Goal: Task Accomplishment & Management: Complete application form

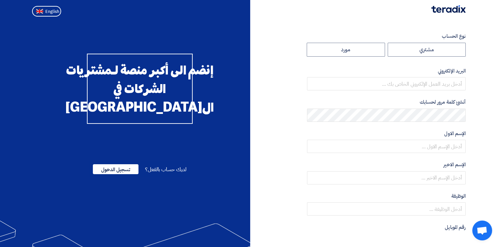
radio input "true"
type input "[EMAIL_ADDRESS][DOMAIN_NAME]"
type input "العربى جروب"
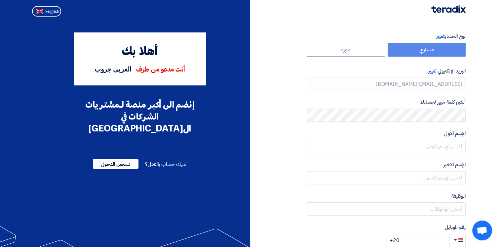
click at [345, 92] on form "نوع الحساب تغيير مشتري مورد البريد الإلكتروني تغيير [EMAIL_ADDRESS][DOMAIN_NAME…" at bounding box center [386, 139] width 159 height 214
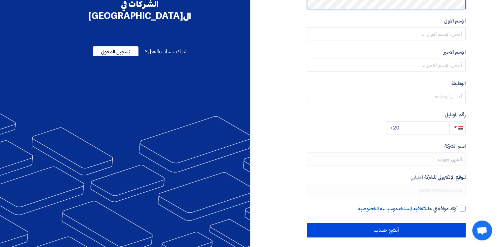
scroll to position [115, 0]
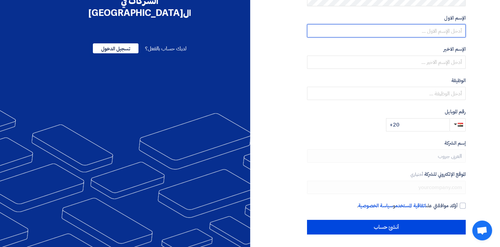
click at [430, 31] on input "text" at bounding box center [386, 30] width 159 height 13
type input "Wael"
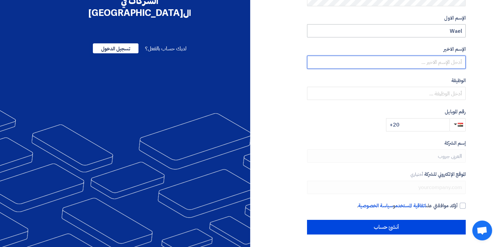
type input "Abdelsalam"
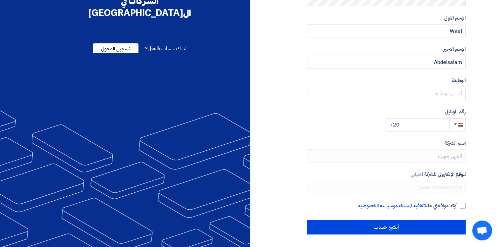
drag, startPoint x: 345, startPoint y: 125, endPoint x: 342, endPoint y: 123, distance: 4.0
click at [345, 125] on div "رقم الموبايل +20" at bounding box center [386, 119] width 159 height 23
drag, startPoint x: 353, startPoint y: 110, endPoint x: 352, endPoint y: 100, distance: 10.3
click at [353, 109] on label "رقم الموبايل" at bounding box center [386, 112] width 159 height 8
click at [439, 94] on input "text" at bounding box center [386, 93] width 159 height 13
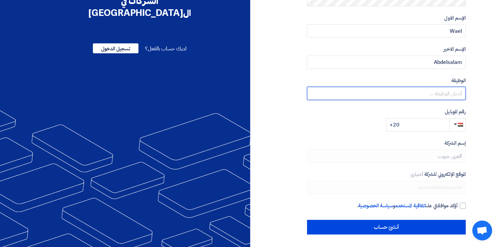
paste input "Procurement Lead"
type input "Procurement Lead"
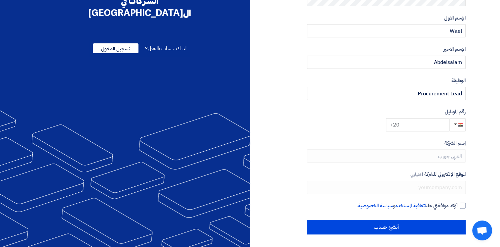
click at [424, 125] on input "+20" at bounding box center [418, 124] width 64 height 13
click at [402, 124] on input "[PHONE_NUMBER]" at bounding box center [418, 124] width 64 height 13
type input "[PHONE_NUMBER]"
click at [462, 207] on div at bounding box center [463, 205] width 6 height 6
click at [458, 207] on input "أؤكد موافقتي على اتفاقية المستخدم و سياسة الخصوصية ." at bounding box center [378, 208] width 159 height 13
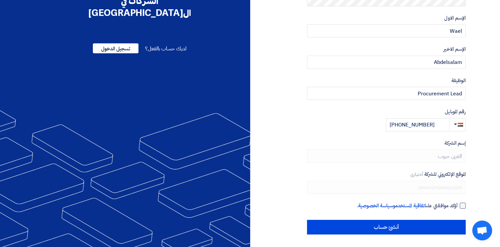
checkbox input "true"
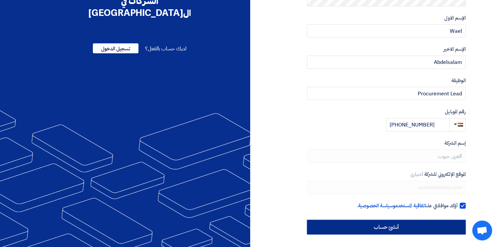
click at [388, 229] on input "أنشئ حساب" at bounding box center [386, 227] width 159 height 15
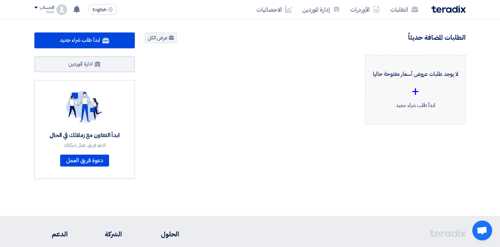
click at [414, 91] on div "+" at bounding box center [415, 91] width 89 height 20
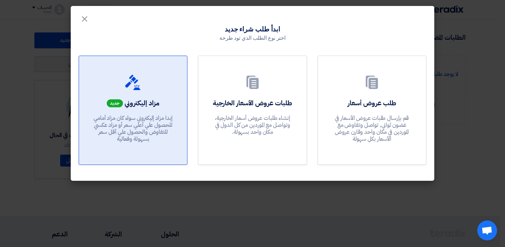
click at [131, 106] on span "مزاد إليكتروني" at bounding box center [142, 103] width 35 height 10
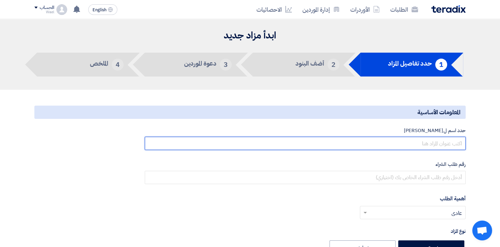
click at [448, 145] on input "text" at bounding box center [305, 143] width 321 height 13
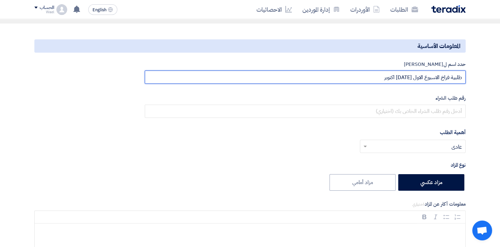
scroll to position [33, 0]
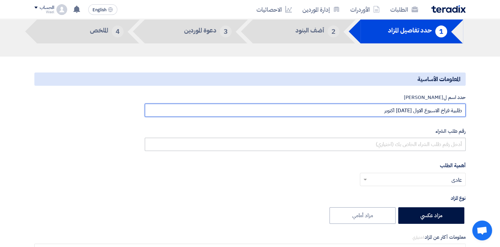
type input "طلبية فراخ الاسبوع الاول [DATE] اكتوبر"
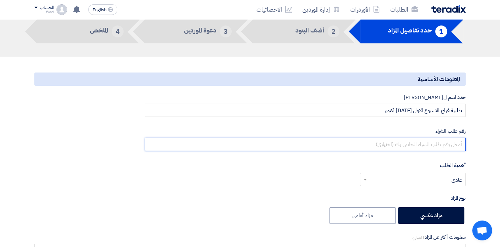
click at [418, 144] on input "text" at bounding box center [305, 144] width 321 height 13
type input "10015601"
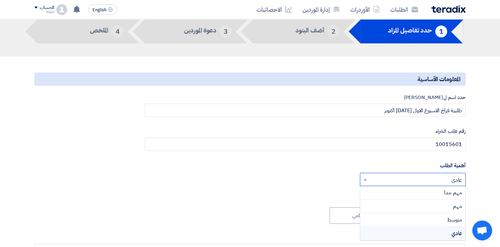
click at [366, 181] on span at bounding box center [365, 179] width 8 height 8
click at [446, 207] on div "مهم" at bounding box center [413, 206] width 105 height 14
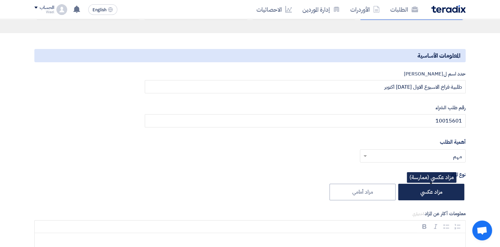
scroll to position [66, 0]
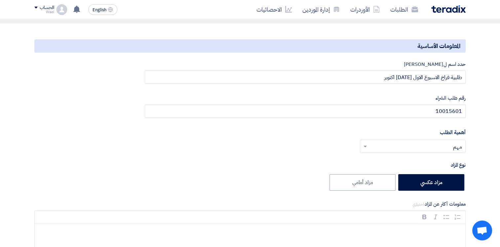
click at [366, 145] on span at bounding box center [365, 146] width 8 height 8
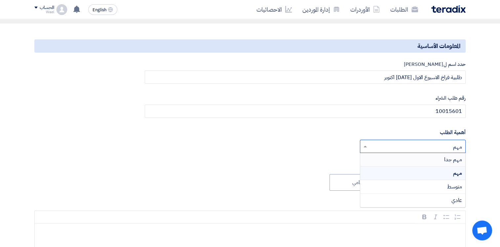
click at [449, 159] on span "مهم جدا" at bounding box center [454, 159] width 18 height 8
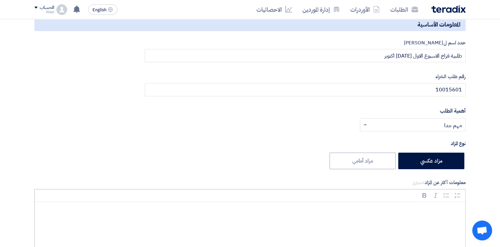
scroll to position [99, 0]
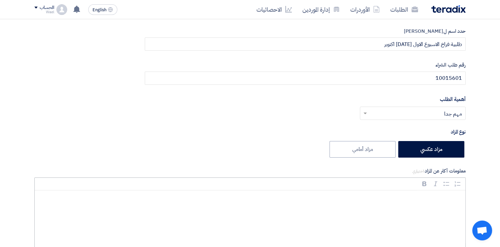
click at [394, 198] on p "Rich Text Editor, main" at bounding box center [253, 200] width 420 height 9
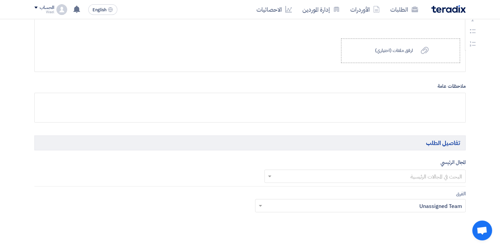
scroll to position [298, 0]
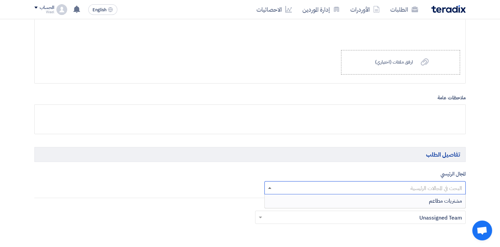
click at [269, 187] on span at bounding box center [269, 188] width 3 height 2
click at [428, 199] on div "مشتريات مطاعم" at bounding box center [365, 200] width 201 height 13
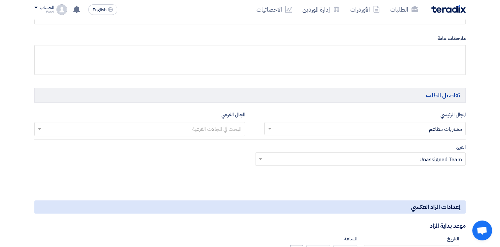
scroll to position [364, 0]
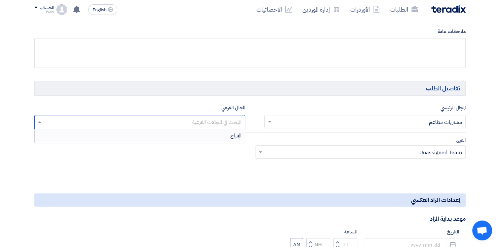
click at [39, 120] on input "text" at bounding box center [139, 122] width 204 height 11
click at [232, 136] on span "الفراخ" at bounding box center [236, 136] width 11 height 8
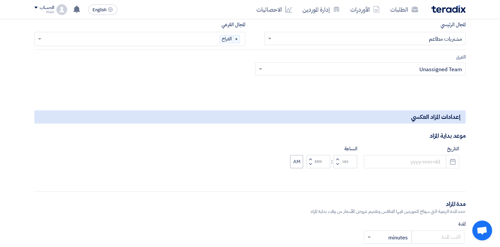
scroll to position [463, 0]
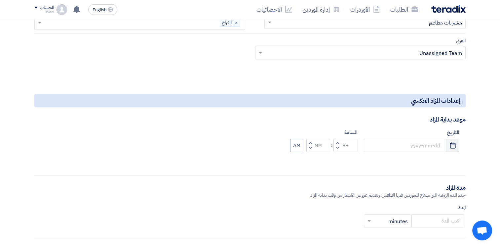
click at [454, 145] on icon "Pick a date" at bounding box center [453, 145] width 7 height 7
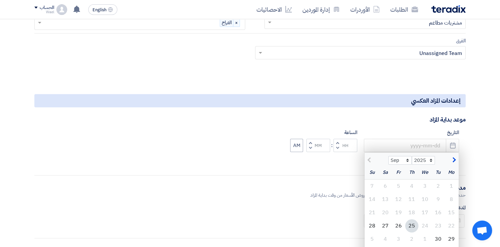
click at [451, 238] on div "29" at bounding box center [451, 238] width 13 height 13
type input "[DATE]"
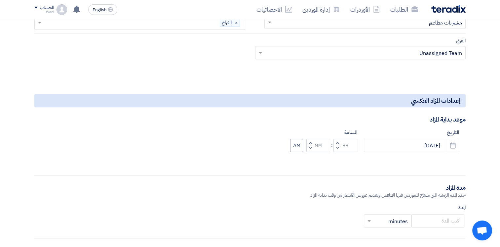
click at [338, 146] on span "button" at bounding box center [338, 147] width 2 height 5
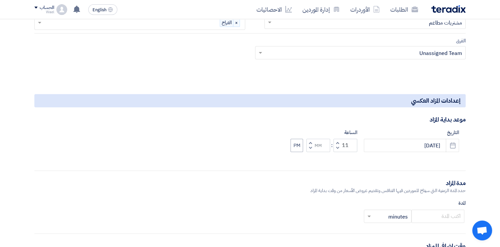
click at [310, 146] on span "button" at bounding box center [311, 147] width 2 height 5
type input "10"
type input "59"
click at [339, 142] on button "Increment hours" at bounding box center [338, 143] width 8 height 8
type input "11"
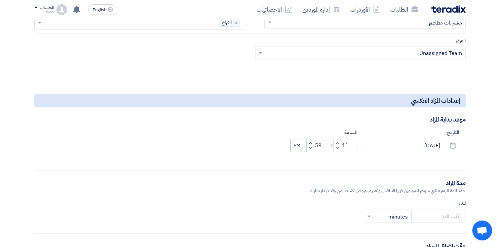
click at [311, 147] on span "button" at bounding box center [311, 147] width 2 height 5
click at [311, 145] on span "button" at bounding box center [311, 147] width 2 height 5
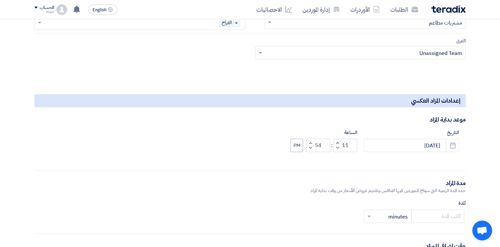
click at [311, 145] on span "button" at bounding box center [311, 147] width 2 height 5
drag, startPoint x: 321, startPoint y: 145, endPoint x: 313, endPoint y: 144, distance: 8.3
click at [313, 144] on div "Increment minutes 53 Decrement minutes" at bounding box center [319, 145] width 24 height 13
type input "00"
click at [289, 159] on div "التاريخ [DATE] Pick a date الساعة Increment hours 11 Decrement hours : Incremen…" at bounding box center [250, 146] width 432 height 34
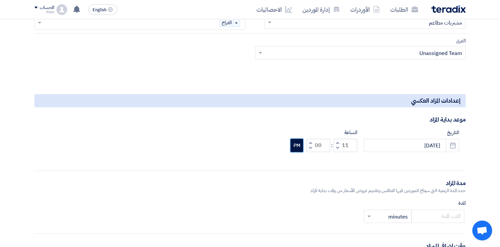
click at [297, 146] on button "PM" at bounding box center [297, 145] width 13 height 13
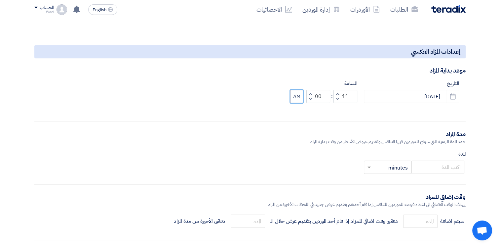
scroll to position [529, 0]
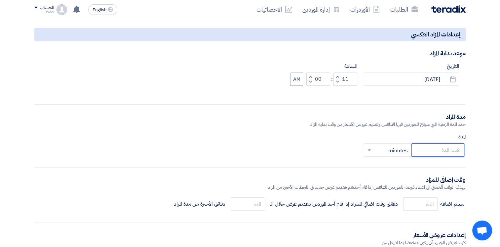
click at [445, 150] on input "number" at bounding box center [438, 149] width 53 height 13
type input "20"
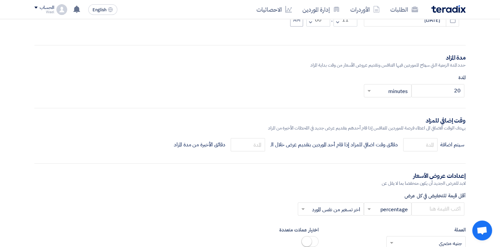
scroll to position [595, 0]
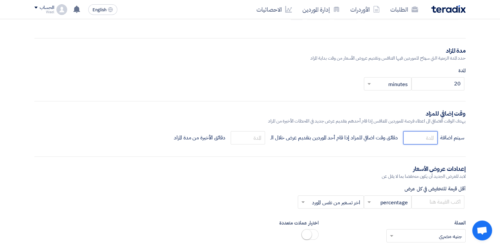
click at [417, 136] on input "number" at bounding box center [421, 137] width 34 height 13
type input "5"
click at [360, 148] on form "المعلومات الأساسية حدد اسم للمزاد طلبية فراخ الاسبوع الاول [DATE] اكتوبر رقم طل…" at bounding box center [250, 72] width 432 height 1125
click at [245, 137] on input "number" at bounding box center [248, 137] width 34 height 13
type input "3"
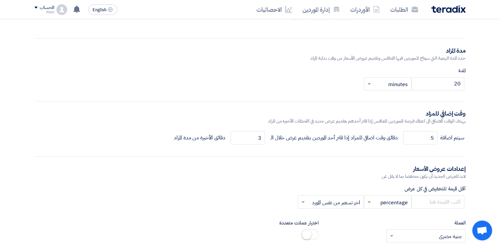
click at [243, 158] on form "المعلومات الأساسية حدد اسم للمزاد طلبية فراخ الاسبوع الاول [DATE] اكتوبر رقم طل…" at bounding box center [250, 72] width 432 height 1125
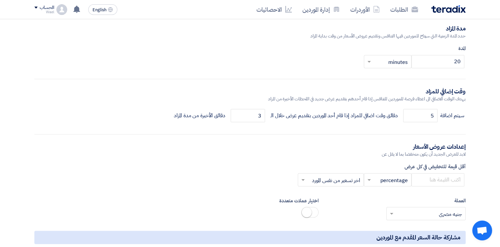
scroll to position [629, 0]
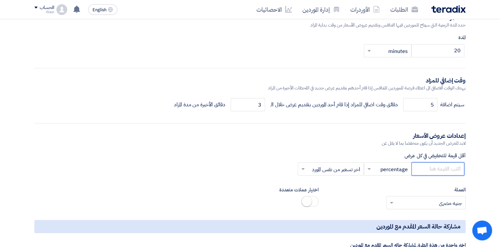
click at [445, 170] on input "number" at bounding box center [438, 168] width 53 height 13
type input "2"
click at [393, 182] on form "المعلومات الأساسية حدد اسم للمزاد طلبية فراخ الاسبوع الاول [DATE] اكتوبر رقم طل…" at bounding box center [250, 39] width 432 height 1125
click at [369, 168] on span at bounding box center [369, 169] width 3 height 2
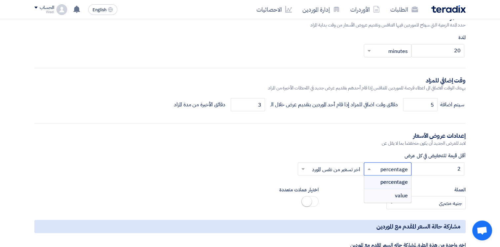
click at [402, 196] on span "value" at bounding box center [401, 196] width 13 height 8
click at [304, 168] on span at bounding box center [303, 169] width 3 height 2
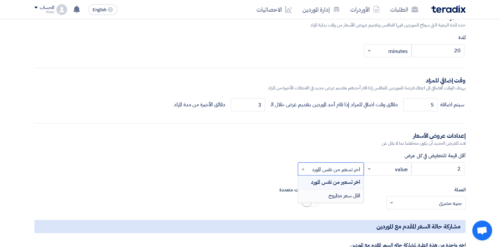
click at [340, 196] on span "اقل سعر مطروح" at bounding box center [345, 196] width 32 height 8
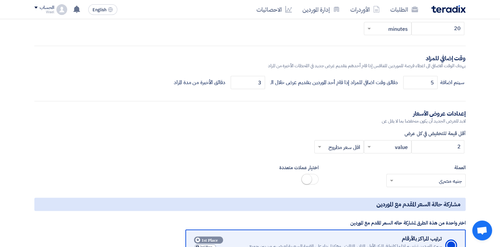
scroll to position [662, 0]
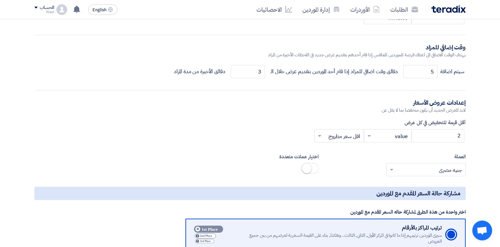
click at [489, 146] on section "المعلومات الأساسية حدد اسم للمزاد طلبية فراخ الاسبوع الاول [DATE] اكتوبر رقم طل…" at bounding box center [250, 5] width 500 height 1154
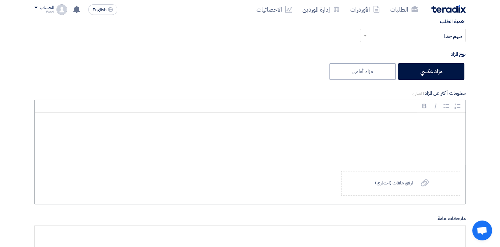
scroll to position [132, 0]
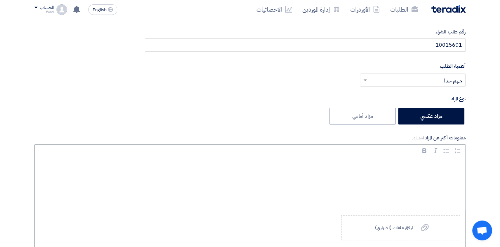
click at [450, 162] on p "Rich Text Editor, main" at bounding box center [253, 166] width 420 height 9
click at [362, 167] on p "يرجى العلم بان الكمية المطلوبة من الاسبوع الاول هى 5000طن" at bounding box center [253, 166] width 420 height 9
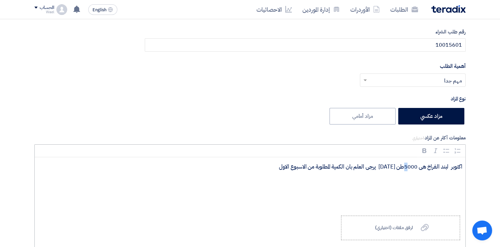
click at [284, 166] on p "يرجى العلم بان الكمية المطلوبة من الاسبوع الاول [DATE] اكتوبر لبند الفراخ هى 50…" at bounding box center [253, 166] width 420 height 9
drag, startPoint x: 275, startPoint y: 167, endPoint x: 282, endPoint y: 168, distance: 7.0
click at [282, 168] on p "يرجى العلم بان الكمية المطلوبة من الاسبوع الاول [DATE] اكتوبر لبند الفراخ هى 50…" at bounding box center [253, 166] width 420 height 9
click at [406, 182] on div "يرجى العلم بان الكمية المطلوبة من الاسبوع الاول [DATE] اكتوبر لبند الفراخ هى 50…" at bounding box center [250, 183] width 431 height 53
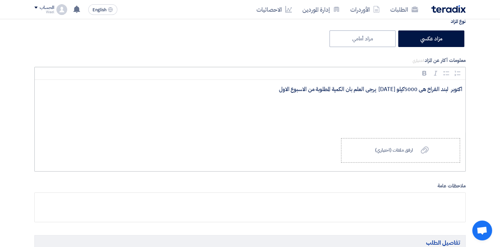
scroll to position [198, 0]
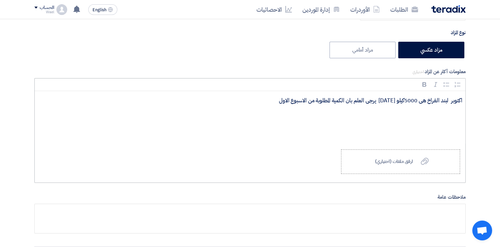
click at [448, 114] on div "يرجى العلم بان الكمية المطلوبة من الاسبوع الاول [DATE] اكتوبر لبند الفراخ هى 50…" at bounding box center [250, 117] width 431 height 53
click at [247, 97] on p "يرجى العلم بان الكمية المطلوبة من الاسبوع الاول [DATE] اكتوبر لبند الفراخ هى 50…" at bounding box center [253, 100] width 420 height 9
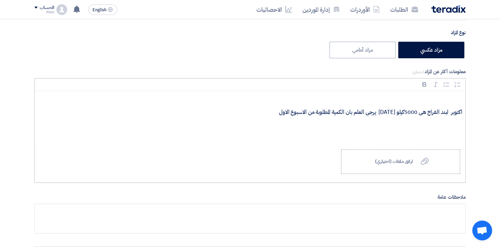
click at [449, 124] on div "يرجى العلم بان الكمية المطلوبة من الاسبوع الاول [DATE] اكتوبر لبند الفراخ هى 50…" at bounding box center [250, 117] width 431 height 53
click at [455, 124] on div "يرجى العلم بان الكمية المطلوبة من الاسبوع الاول [DATE] اكتوبر لبند الفراخ هى 50…" at bounding box center [250, 117] width 431 height 53
click at [427, 98] on p "Rich Text Editor, main" at bounding box center [253, 100] width 420 height 9
click at [428, 100] on p "Rich Text Editor, main" at bounding box center [253, 100] width 420 height 9
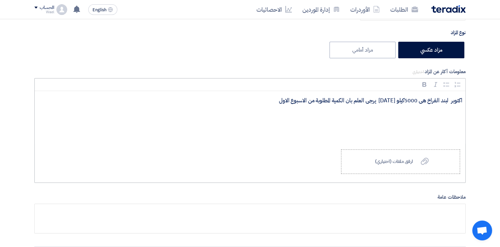
click at [456, 109] on div "يرجى العلم بان الكمية المطلوبة من الاسبوع الاول [DATE] اكتوبر لبند الفراخ هى 50…" at bounding box center [250, 117] width 431 height 53
click at [270, 104] on p "يرجى العلم بان الكمية المطلوبة من الاسبوع الاول [DATE] اكتوبر لبند الفراخ هى 50…" at bounding box center [253, 100] width 420 height 9
click at [448, 114] on div "يرجى العلم بان الكمية المطلوبة من الاسبوع الاول [DATE] اكتوبر لبند الفراخ هى 50…" at bounding box center [250, 117] width 431 height 53
click at [456, 112] on div "يرجى العلم بان الكمية المطلوبة من الاسبوع الاول [DATE] اكتوبر لبند الفراخ هى 50…" at bounding box center [250, 117] width 431 height 53
click at [456, 110] on div "يرجى العلم بان الكمية المطلوبة من الاسبوع الاول [DATE] اكتوبر لبند الفراخ هى 50…" at bounding box center [250, 117] width 431 height 53
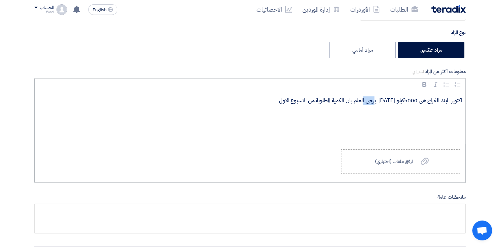
click at [456, 110] on div "يرجى العلم بان الكمية المطلوبة من الاسبوع الاول [DATE] اكتوبر لبند الفراخ هى 50…" at bounding box center [250, 117] width 431 height 53
click at [463, 113] on div "يرجى العلم بان الكمية المطلوبة من الاسبوع الاول [DATE] اكتوبر لبند الفراخ هى 50…" at bounding box center [250, 117] width 431 height 53
drag, startPoint x: 399, startPoint y: 101, endPoint x: 393, endPoint y: 103, distance: 6.4
click at [393, 103] on p "يرجى العلم بان الكمية المطلوبة من الاسبوع الاول [DATE] اكتوبر لبند الفراخ هى 50…" at bounding box center [253, 100] width 420 height 9
click at [398, 99] on p "يرجى العلم بان الكمية المطلوبة الاسبوع الاول [DATE] اكتوبر لبند الفراخ هى 5000ك…" at bounding box center [253, 100] width 420 height 9
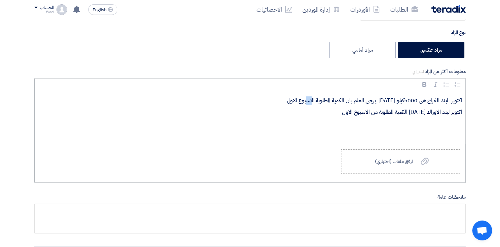
drag, startPoint x: 398, startPoint y: 100, endPoint x: 403, endPoint y: 102, distance: 5.5
click at [395, 103] on p "يرجى العلم بان الكمية المطلوبة الاسبوع الاول [DATE] اكتوبر لبند الفراخ هى 5000ك…" at bounding box center [253, 100] width 420 height 9
click at [401, 99] on p "يرجى العلم بان الكمية المطلوبة الاسبوع الاول [DATE] اكتوبر لبند الفراخ هى 5000ك…" at bounding box center [253, 100] width 420 height 9
drag, startPoint x: 399, startPoint y: 99, endPoint x: 395, endPoint y: 100, distance: 4.0
click at [395, 100] on p "يرجى العلم بان الكمية المطلوبة الاسبوع الاول [DATE] اكتوبر لبند الفراخ هى 5000ك…" at bounding box center [253, 100] width 420 height 9
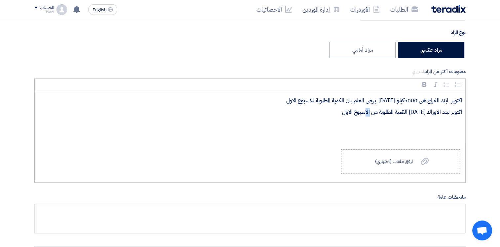
drag, startPoint x: 423, startPoint y: 111, endPoint x: 418, endPoint y: 111, distance: 5.0
click at [418, 111] on p "الكمية المطلوبة من الاسبوع الاول [DATE] اكتوبر لبند الاوراك" at bounding box center [253, 112] width 420 height 9
drag, startPoint x: 431, startPoint y: 112, endPoint x: 425, endPoint y: 113, distance: 5.7
click at [425, 113] on p "الكمية المطلوبة من للاسبوع الاول [DATE] اكتوبر لبند الاوراك" at bounding box center [253, 112] width 420 height 9
click at [335, 115] on p "الكمية المطلوبة للاسبوع الاول [DATE] اكتوبر لبند الاوراك" at bounding box center [253, 112] width 420 height 9
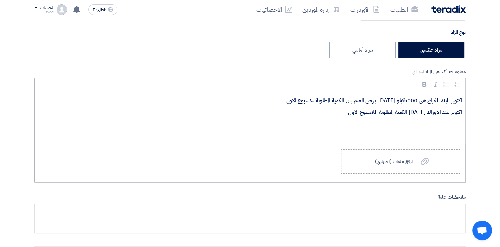
click at [331, 110] on p "الكمية المطلوبة للاسبوع الاول [DATE] اكتوبر لبند الاوراك" at bounding box center [253, 112] width 420 height 9
drag, startPoint x: 465, startPoint y: 110, endPoint x: 460, endPoint y: 117, distance: 8.9
click at [465, 110] on div "يرجى العلم بان الكمية المطلوبة للاسبوع الاول [DATE] اكتوبر لبند الفراخ هى 5000ك…" at bounding box center [250, 117] width 431 height 53
click at [446, 121] on div "يرجى العلم بان الكمية المطلوبة للاسبوع الاول [DATE] اكتوبر لبند الفراخ هى 5000ك…" at bounding box center [250, 117] width 431 height 53
click at [463, 112] on div "يرجى العلم بان الكمية المطلوبة للاسبوع الاول [DATE] اكتوبر لبند الفراخ هى 5000ك…" at bounding box center [250, 117] width 431 height 53
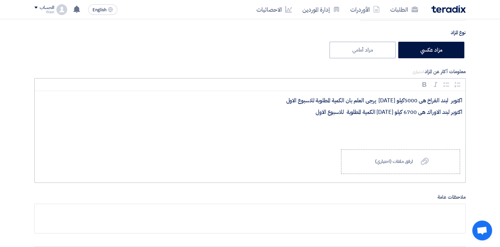
click at [449, 122] on div "يرجى العلم بان الكمية المطلوبة للاسبوع الاول [DATE] اكتوبر لبند الفراخ هى 5000ك…" at bounding box center [250, 117] width 431 height 53
click at [464, 111] on div "يرجى العلم بان الكمية المطلوبة للاسبوع الاول [DATE] اكتوبر لبند الفراخ هى 5000ك…" at bounding box center [250, 117] width 431 height 53
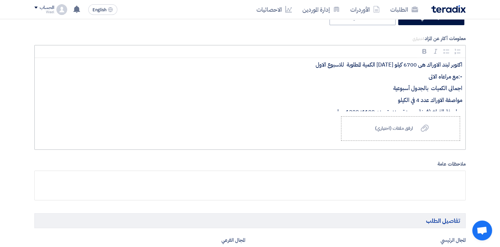
scroll to position [3, 0]
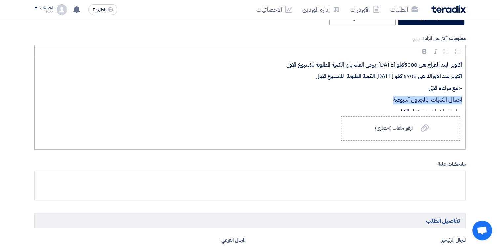
drag, startPoint x: 385, startPoint y: 99, endPoint x: 456, endPoint y: 96, distance: 71.2
click at [458, 95] on div "يرجى العلم بان الكمية المطلوبة للاسبوع الاول [DATE] اكتوبر لبند الفراخ هى 5000ك…" at bounding box center [250, 84] width 431 height 53
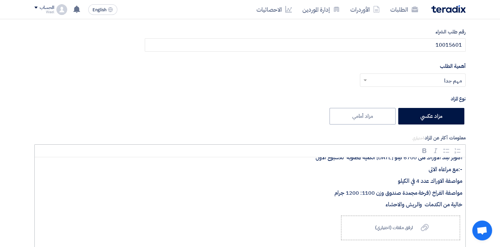
scroll to position [24, 0]
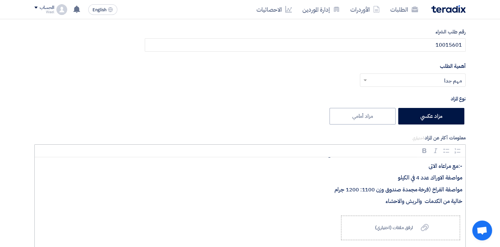
click at [366, 203] on p "خالية من الكدمات والريش والاحشاء" at bounding box center [253, 201] width 420 height 9
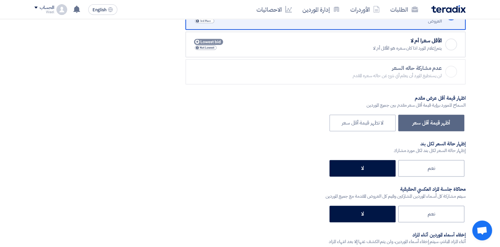
scroll to position [893, 0]
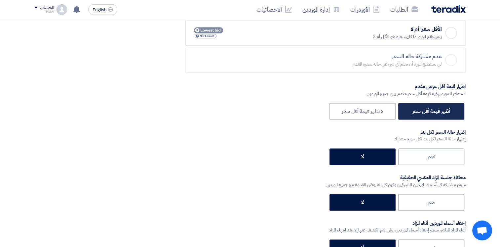
click at [429, 110] on label "أظهر قيمة أقل سعر" at bounding box center [432, 111] width 66 height 17
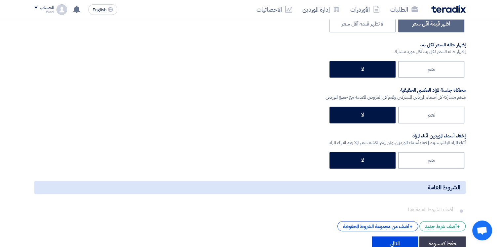
scroll to position [992, 0]
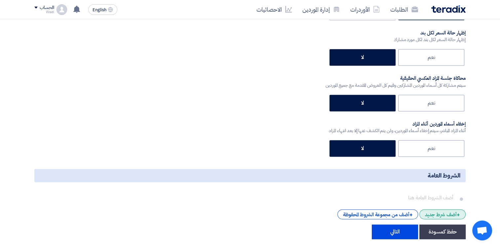
click at [442, 210] on div "+ أضف شرط جديد" at bounding box center [443, 214] width 46 height 10
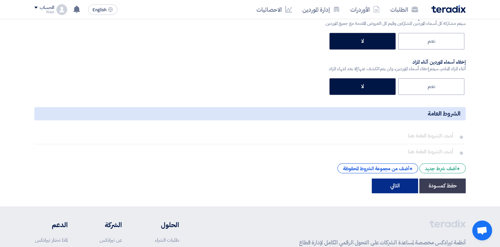
scroll to position [1059, 0]
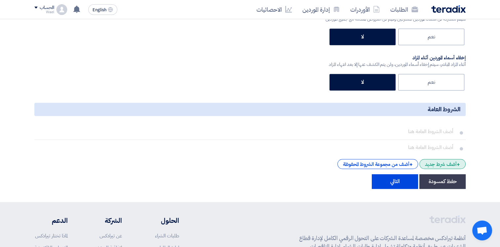
click at [439, 163] on div "+ أضف شرط جديد" at bounding box center [443, 164] width 46 height 10
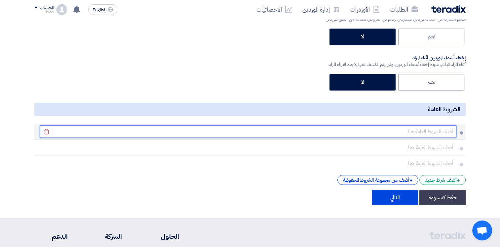
click at [440, 127] on input "text" at bounding box center [248, 131] width 417 height 13
type input "برجاء وضع الاسعار غير شاملة ضريبة القيمة المضافة"
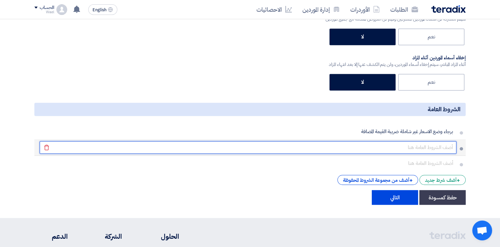
click at [446, 145] on input "text" at bounding box center [248, 147] width 417 height 13
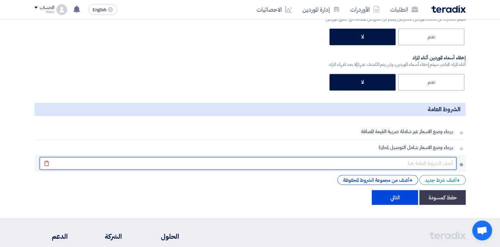
click at [443, 158] on input "text" at bounding box center [248, 163] width 417 height 13
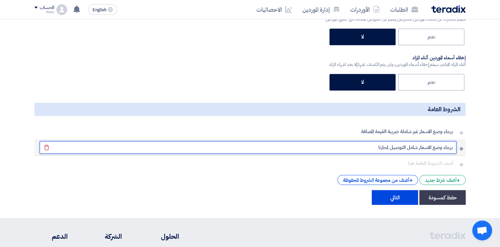
click at [366, 144] on input "برجاء وضع الاسعار شامل التوصيل لمخازنا" at bounding box center [248, 147] width 417 height 13
type input "برجاء وضع الاسعار شامل التوصيل لمخازنا لجميع القطاعات"
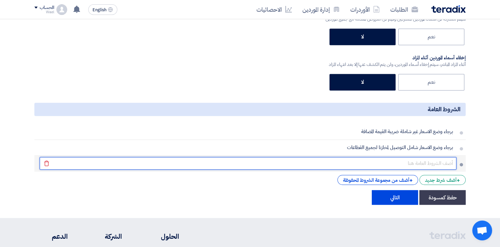
click at [443, 160] on input "text" at bounding box center [248, 163] width 417 height 13
